Goal: Obtain resource: Download file/media

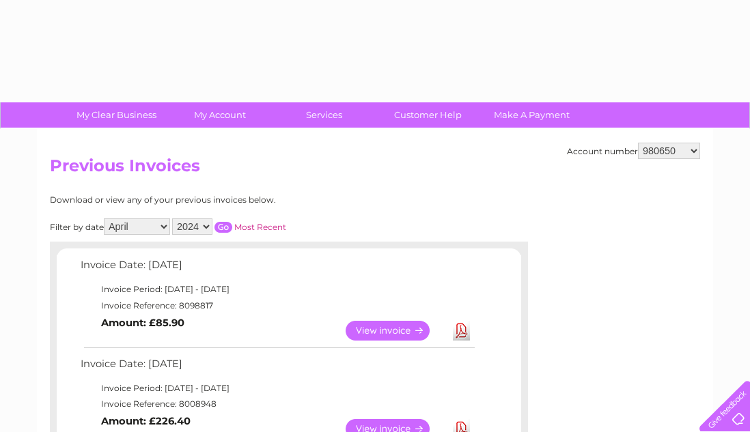
select select "4"
select select "2024"
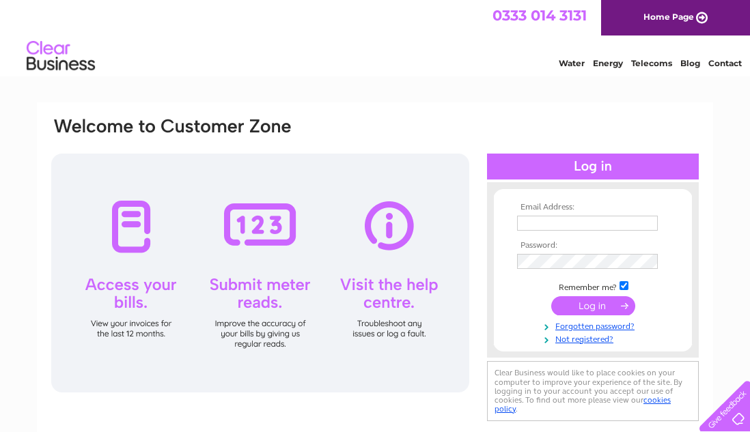
click at [594, 225] on input "text" at bounding box center [587, 223] width 141 height 15
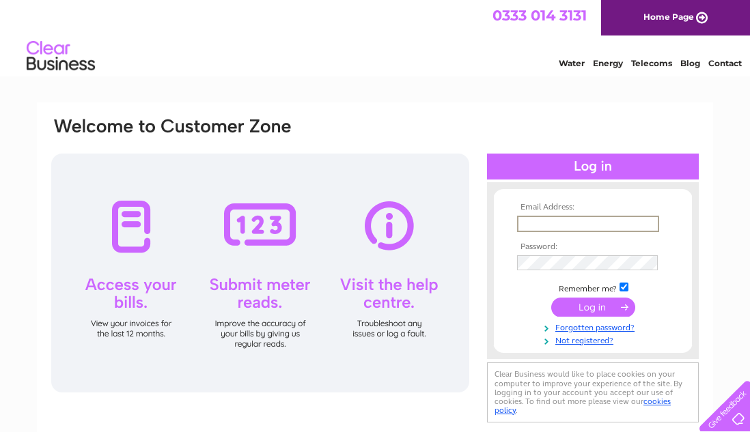
type input "[EMAIL_ADDRESS][DOMAIN_NAME]"
click at [563, 272] on td at bounding box center [592, 262] width 158 height 23
click at [551, 298] on input "submit" at bounding box center [593, 307] width 84 height 19
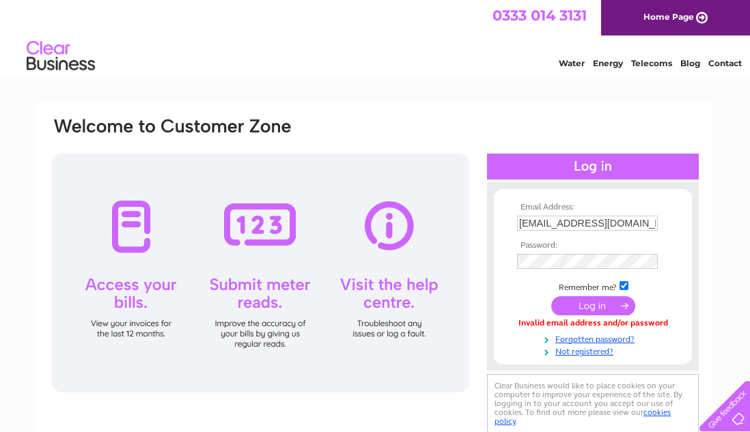
click at [607, 314] on input "submit" at bounding box center [593, 305] width 84 height 19
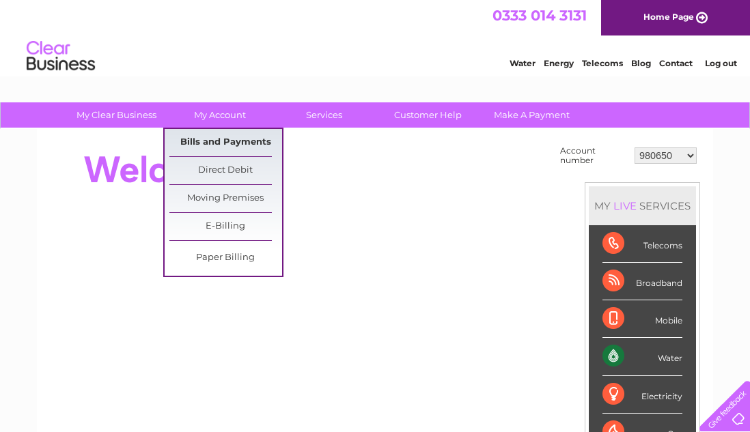
click at [217, 138] on link "Bills and Payments" at bounding box center [225, 142] width 113 height 27
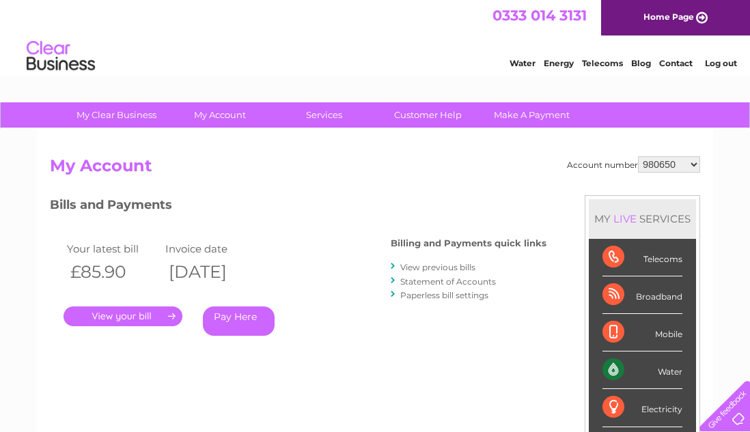
click at [677, 161] on select "980650 30304773" at bounding box center [669, 164] width 62 height 16
select select "30304773"
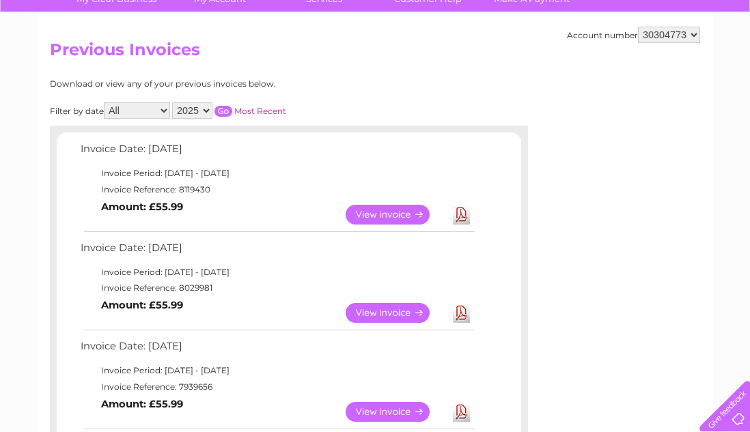
scroll to position [25, 0]
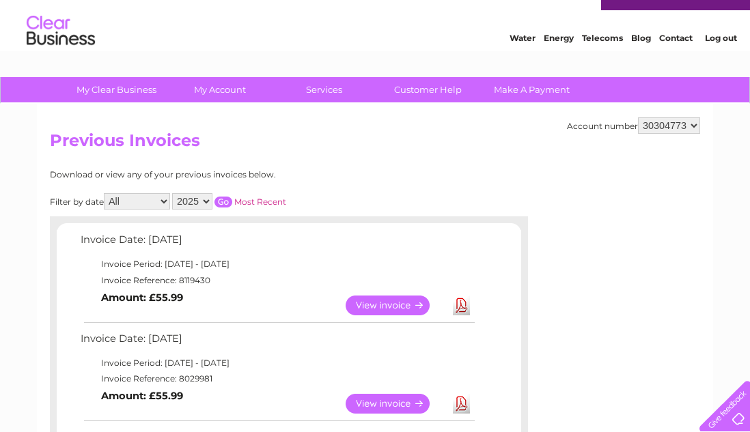
click at [199, 200] on select "2025 2024" at bounding box center [192, 201] width 40 height 16
select select "2024"
click at [679, 124] on select "980650 30304773" at bounding box center [669, 125] width 62 height 16
click at [231, 203] on input "button" at bounding box center [223, 202] width 18 height 11
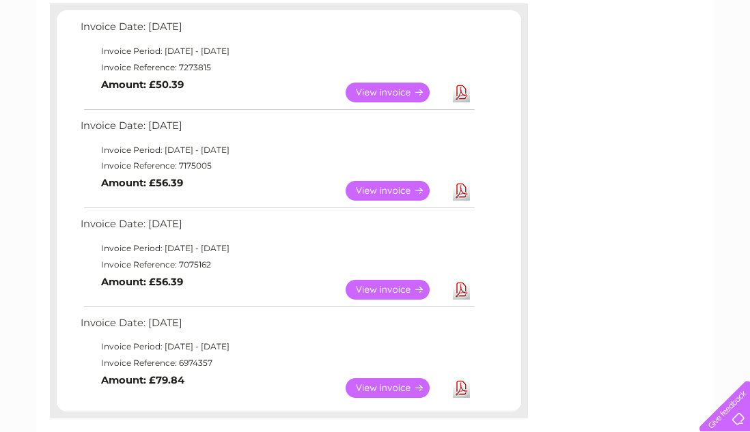
scroll to position [242, 0]
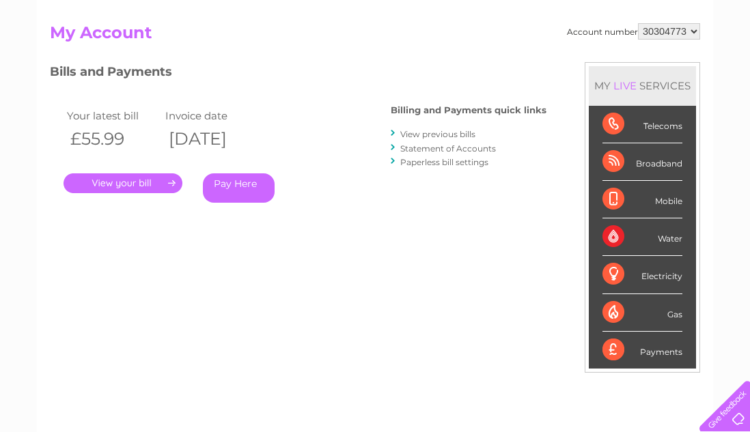
scroll to position [55, 0]
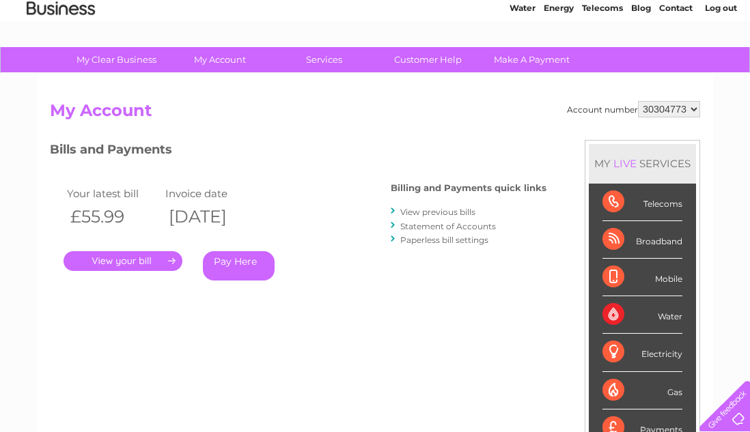
click at [439, 210] on link "View previous bills" at bounding box center [437, 212] width 75 height 10
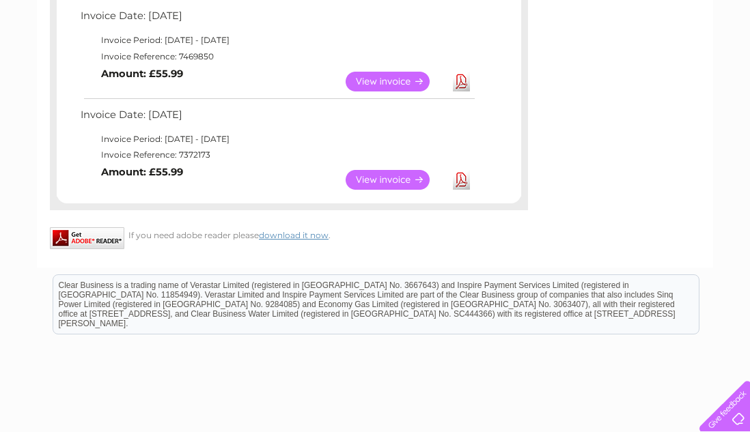
scroll to position [949, 0]
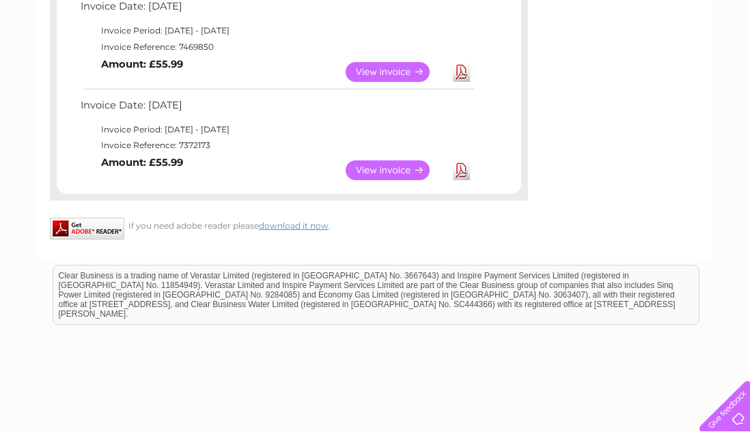
click at [395, 170] on link "View" at bounding box center [395, 170] width 100 height 20
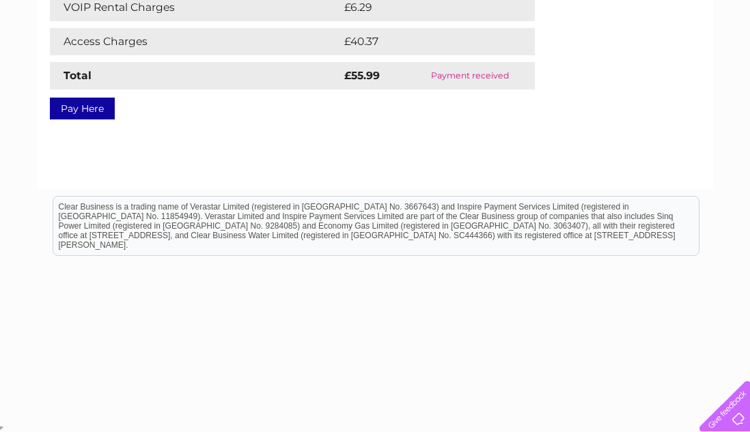
scroll to position [320, 0]
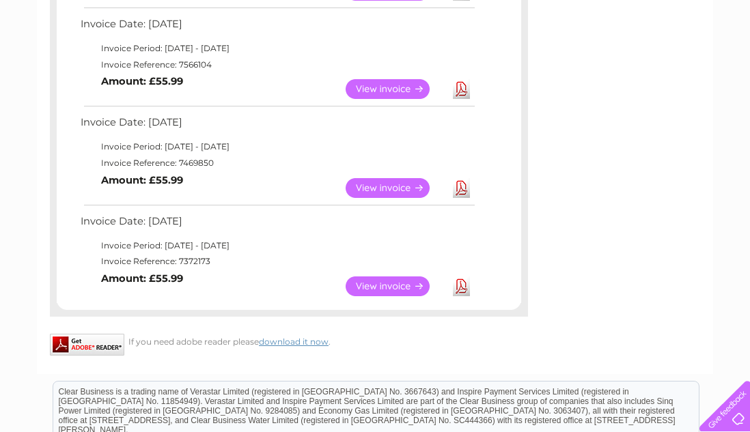
click at [461, 281] on link "Download" at bounding box center [461, 286] width 17 height 20
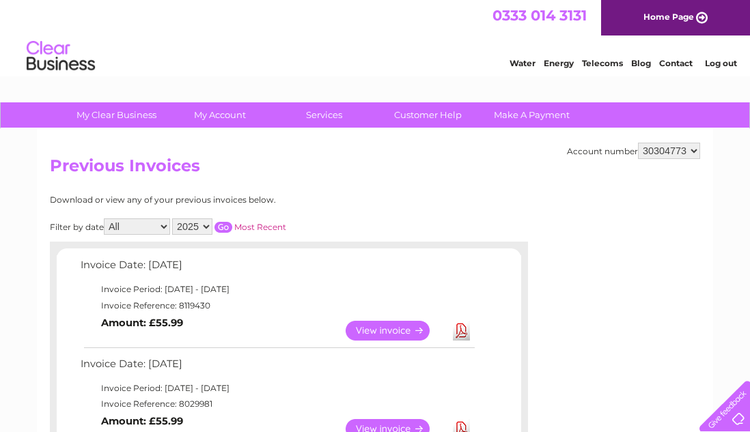
click at [197, 229] on select "2025 2024" at bounding box center [192, 226] width 40 height 16
select select "2024"
click at [223, 227] on input "button" at bounding box center [223, 227] width 18 height 11
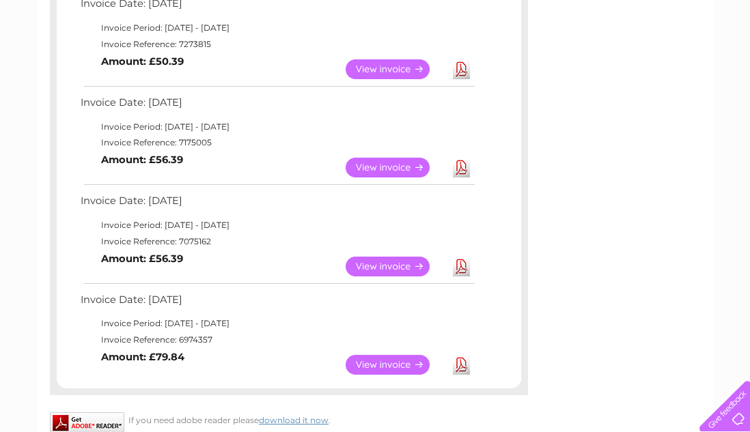
scroll to position [243, 0]
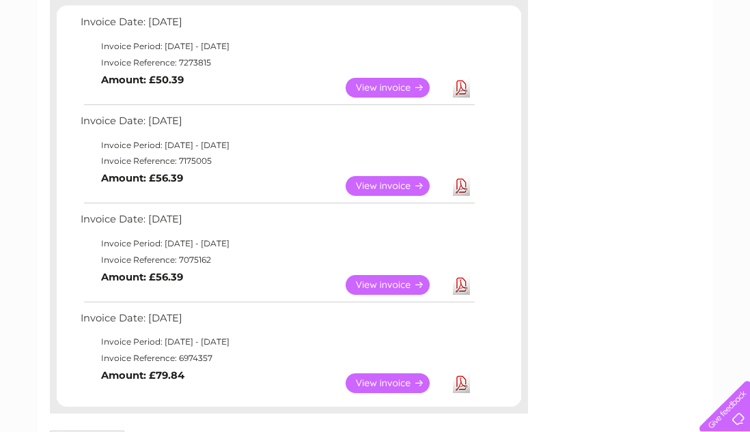
click at [373, 383] on link "View" at bounding box center [395, 383] width 100 height 20
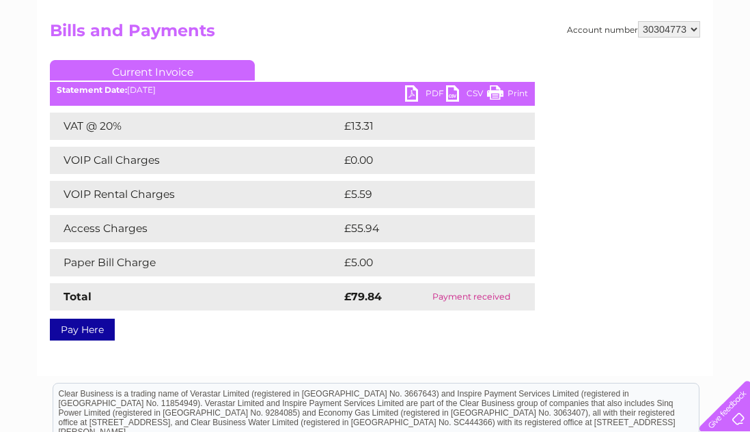
scroll to position [130, 0]
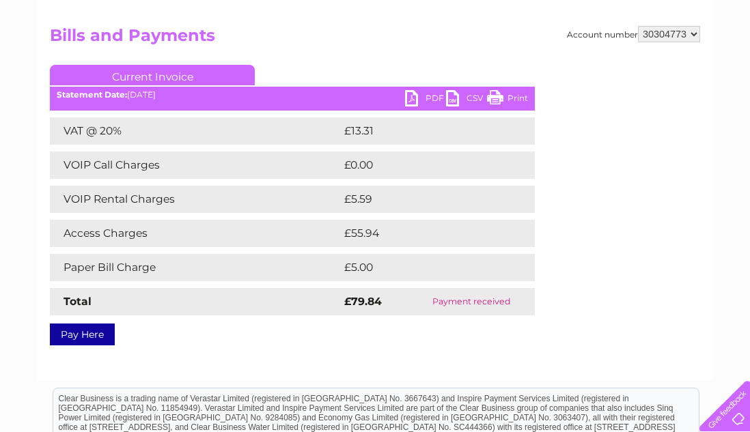
click at [425, 100] on link "PDF" at bounding box center [425, 100] width 41 height 20
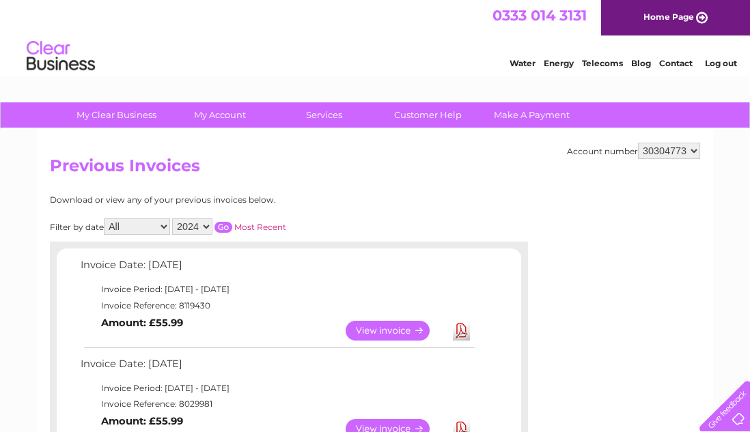
click at [229, 226] on input "button" at bounding box center [223, 227] width 18 height 11
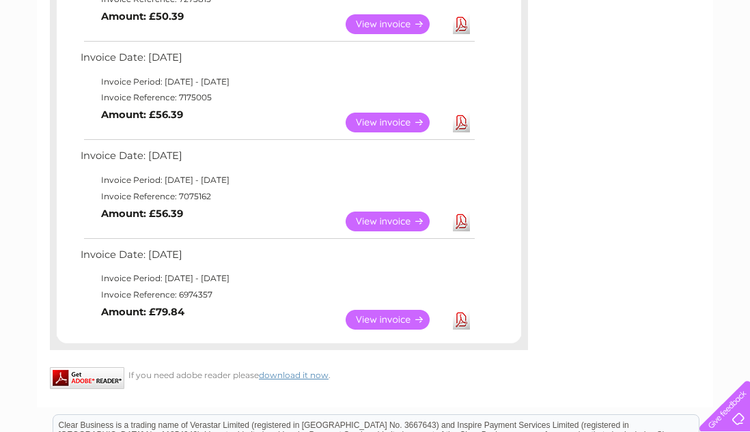
scroll to position [306, 0]
click at [460, 320] on link "Download" at bounding box center [461, 321] width 17 height 20
click at [458, 225] on link "Download" at bounding box center [461, 222] width 17 height 20
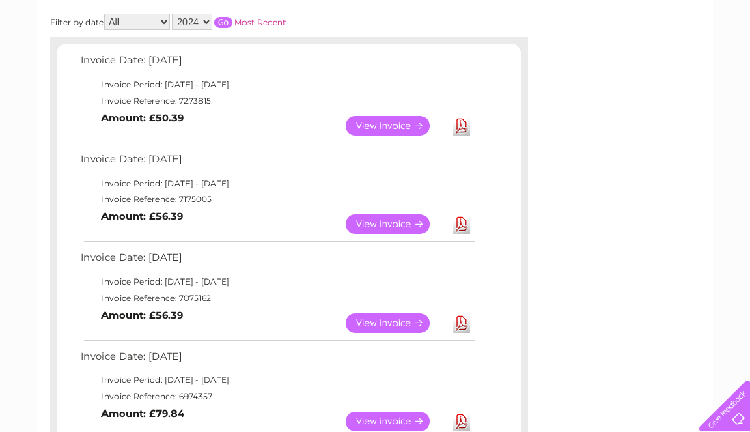
scroll to position [203, 0]
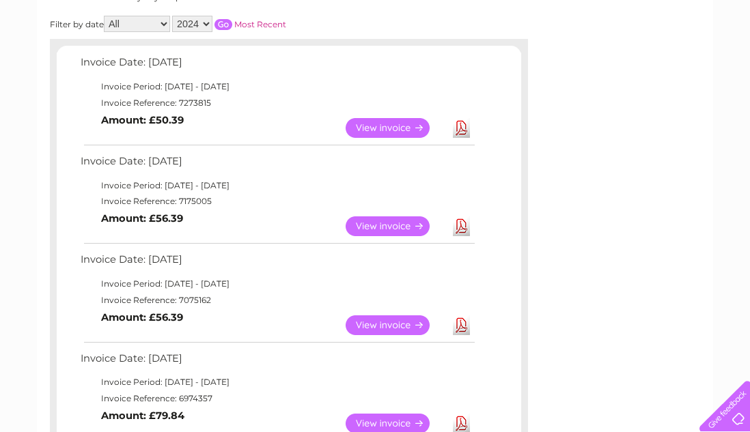
click at [458, 225] on link "Download" at bounding box center [461, 226] width 17 height 20
click at [464, 129] on link "Download" at bounding box center [461, 128] width 17 height 20
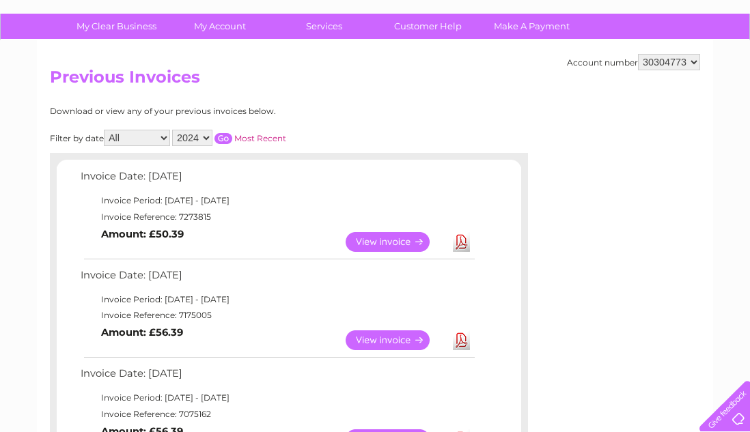
scroll to position [85, 0]
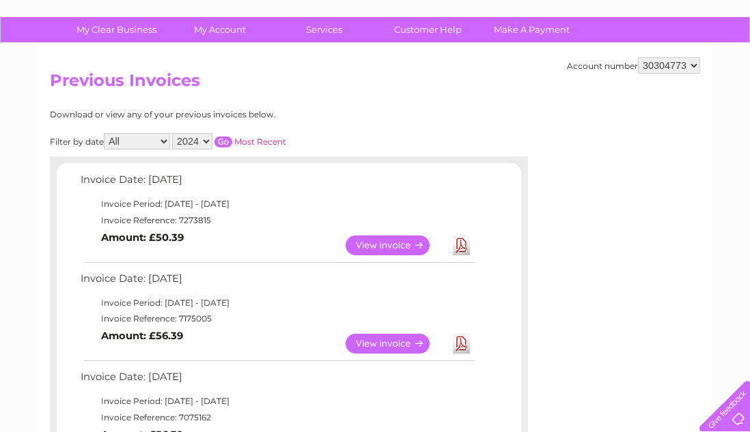
click at [195, 138] on select "2025 2024" at bounding box center [192, 141] width 40 height 16
select select "2025"
click at [224, 137] on input "button" at bounding box center [223, 142] width 18 height 11
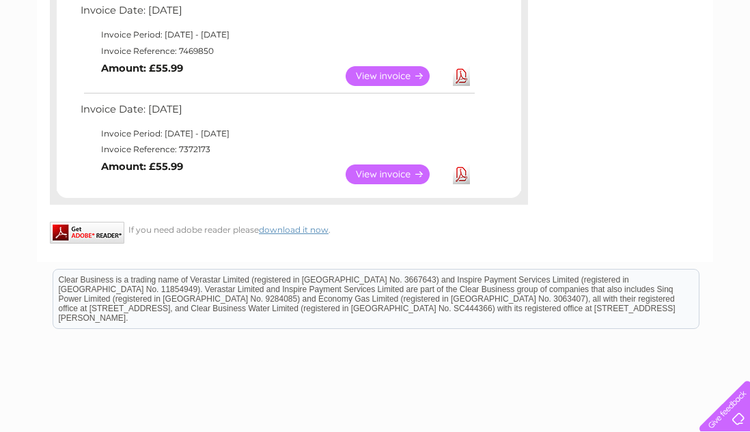
scroll to position [882, 0]
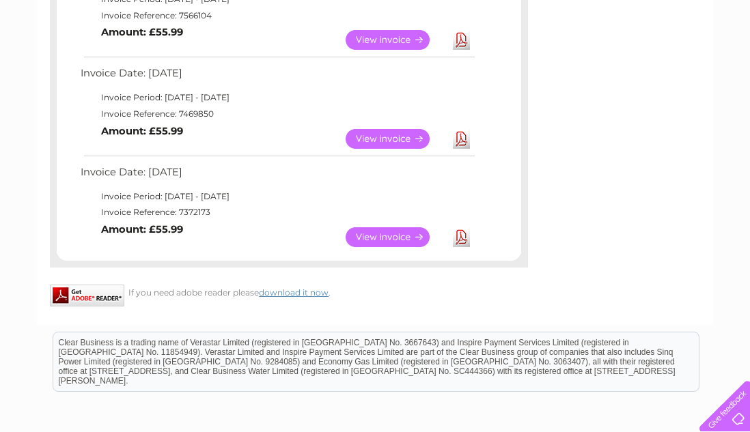
click at [459, 242] on link "Download" at bounding box center [461, 237] width 17 height 20
click at [460, 139] on link "Download" at bounding box center [461, 139] width 17 height 20
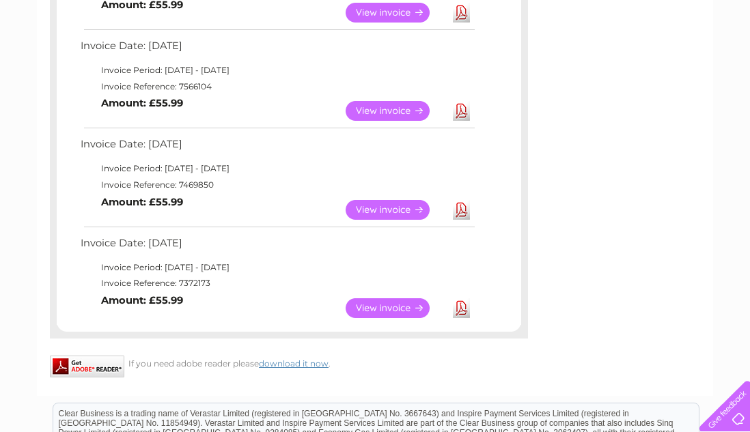
scroll to position [810, 0]
click at [462, 111] on link "Download" at bounding box center [461, 112] width 17 height 20
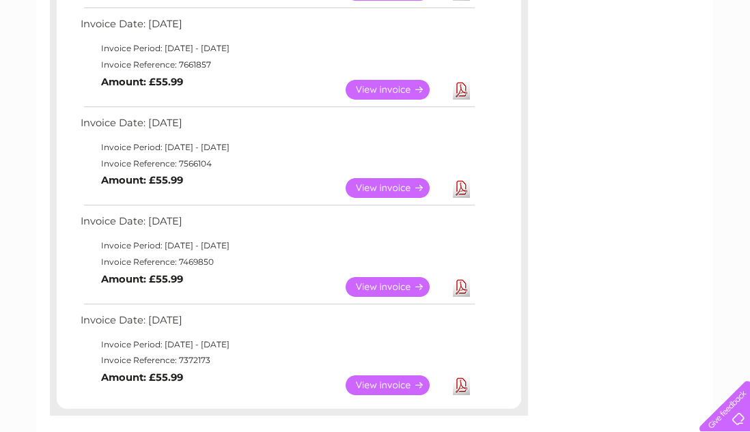
scroll to position [735, 0]
click at [735, 118] on div "My Clear Business Login Details My Details My Preferences Link Account My Accou…" at bounding box center [375, 37] width 750 height 1338
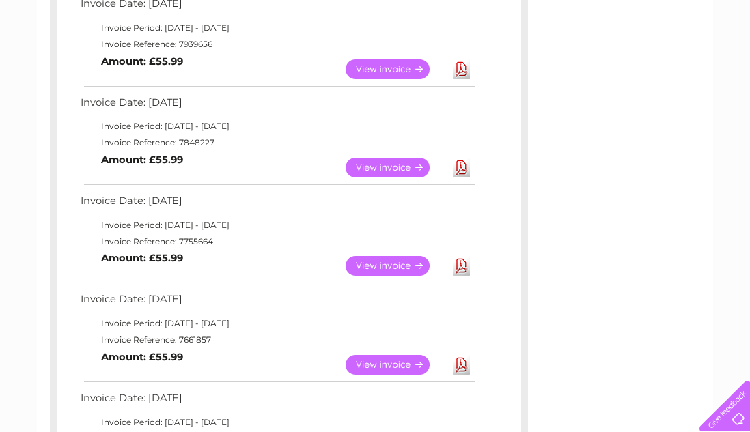
scroll to position [0, 0]
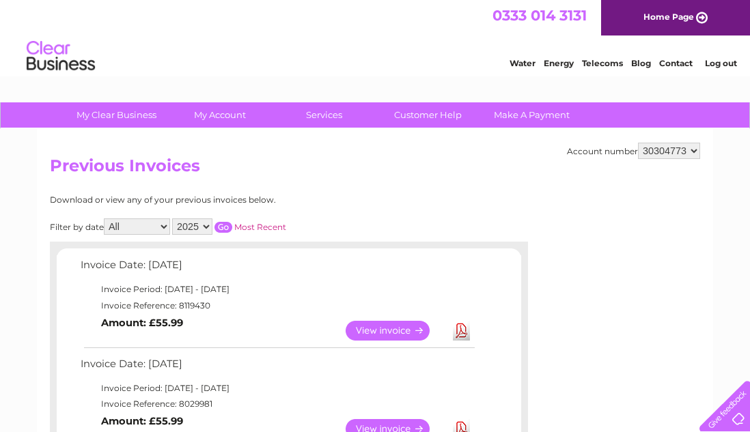
click at [676, 149] on select "980650 30304773" at bounding box center [669, 151] width 62 height 16
select select "980650"
click at [224, 225] on input "button" at bounding box center [223, 227] width 18 height 11
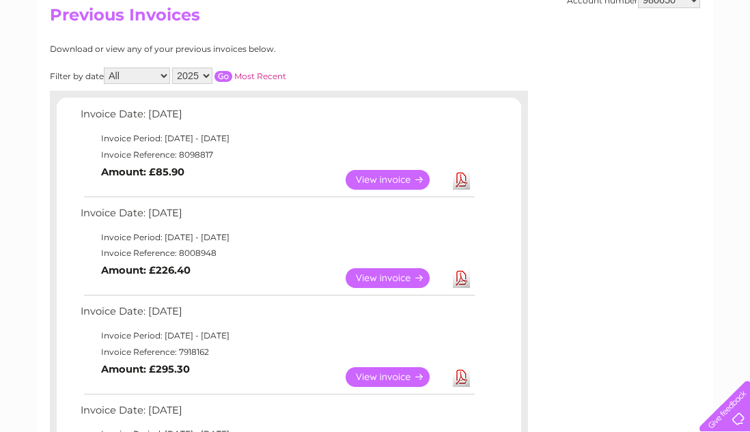
scroll to position [143, 0]
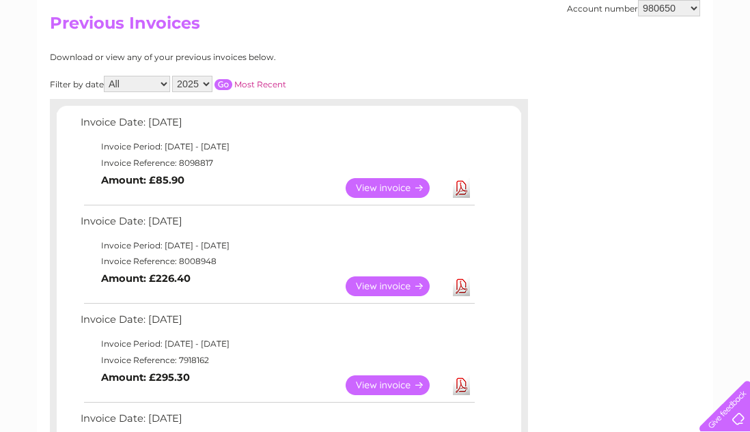
click at [383, 186] on link "View" at bounding box center [395, 188] width 100 height 20
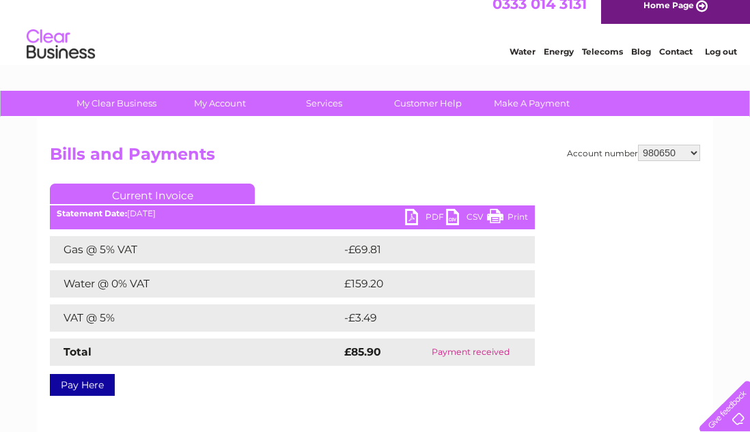
scroll to position [20, 0]
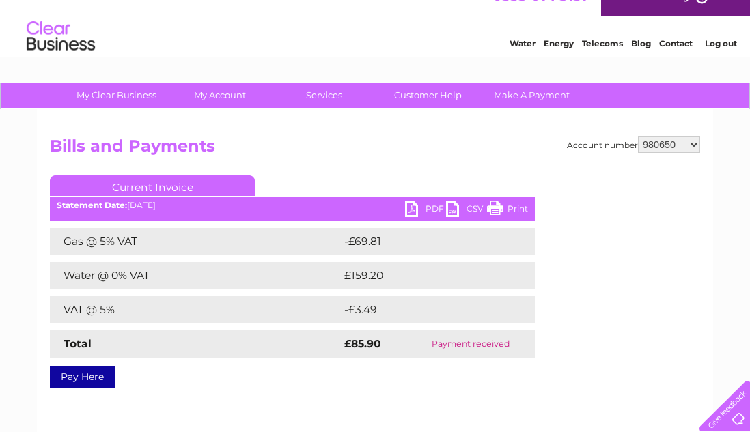
click at [420, 208] on link "PDF" at bounding box center [425, 211] width 41 height 20
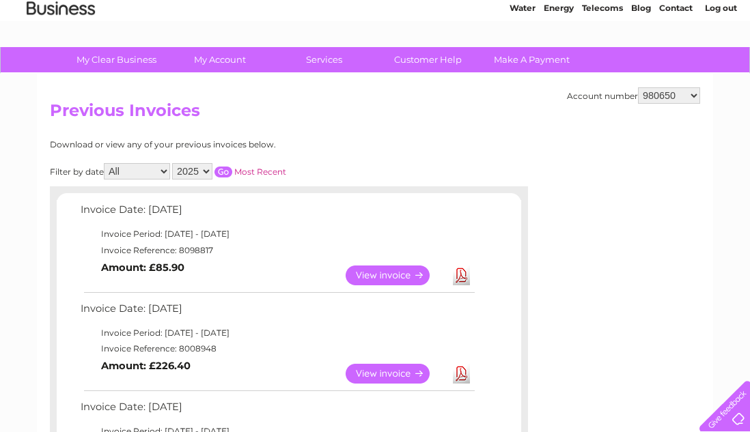
scroll to position [54, 0]
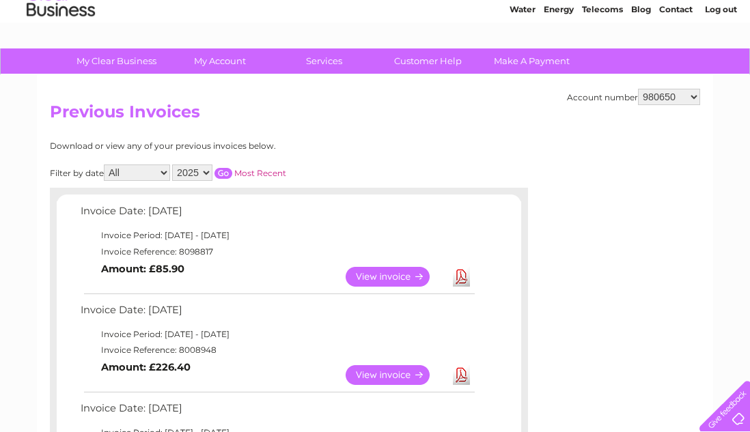
click at [369, 283] on link "View" at bounding box center [395, 277] width 100 height 20
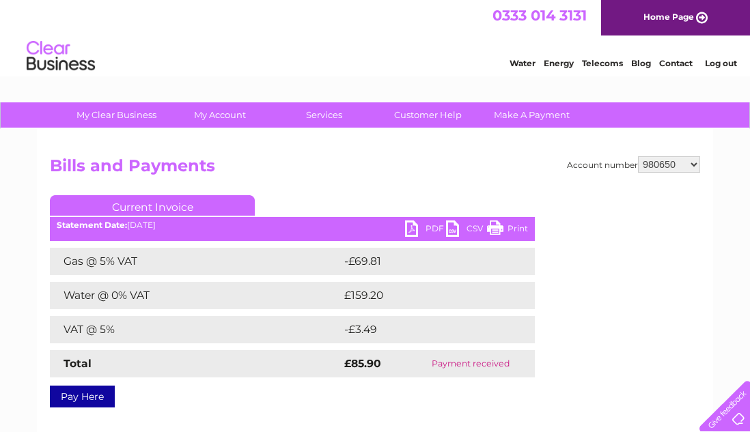
click at [414, 233] on link "PDF" at bounding box center [425, 231] width 41 height 20
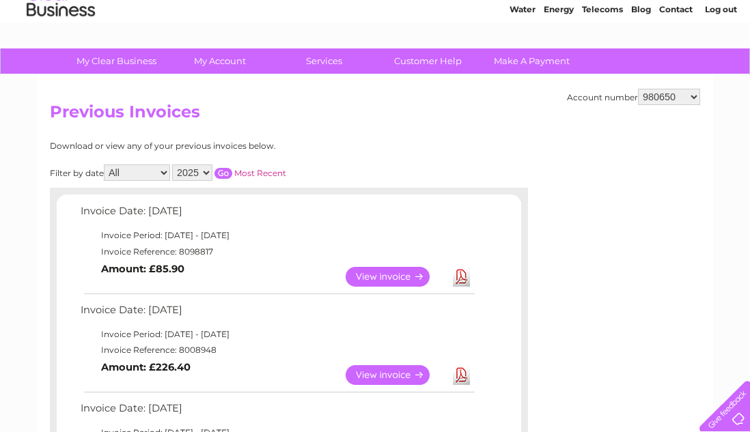
scroll to position [54, 0]
